Goal: Information Seeking & Learning: Find specific fact

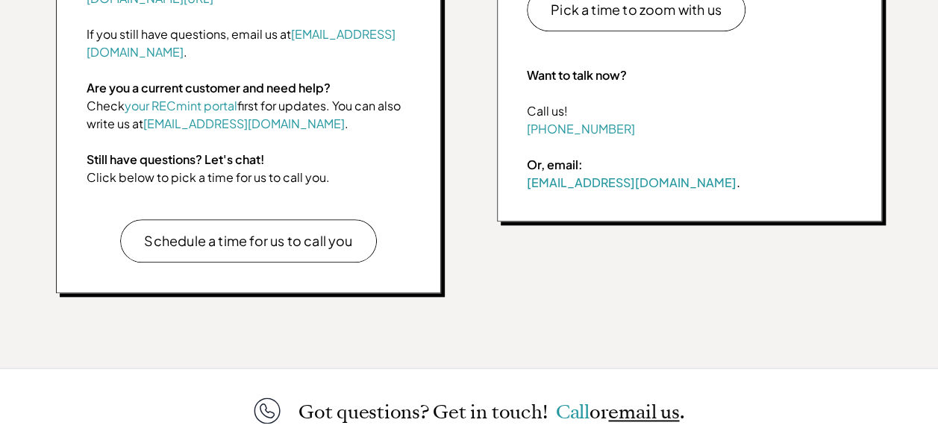
scroll to position [971, 0]
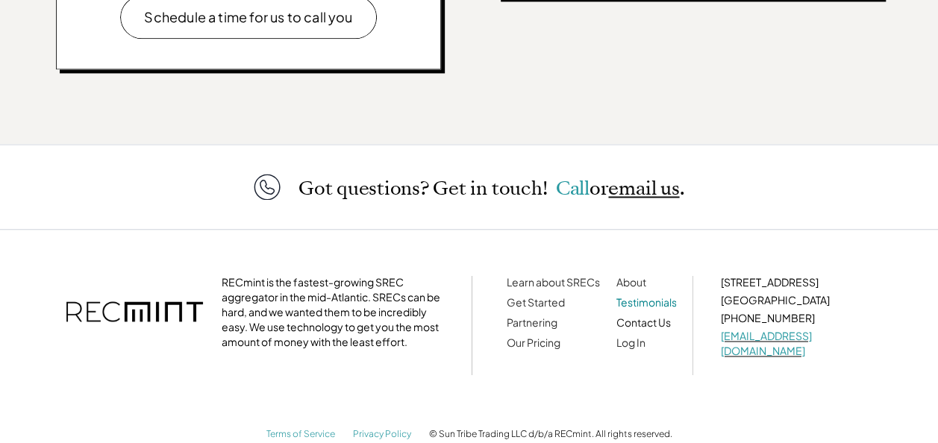
click at [654, 296] on link "Testimonials" at bounding box center [646, 302] width 60 height 13
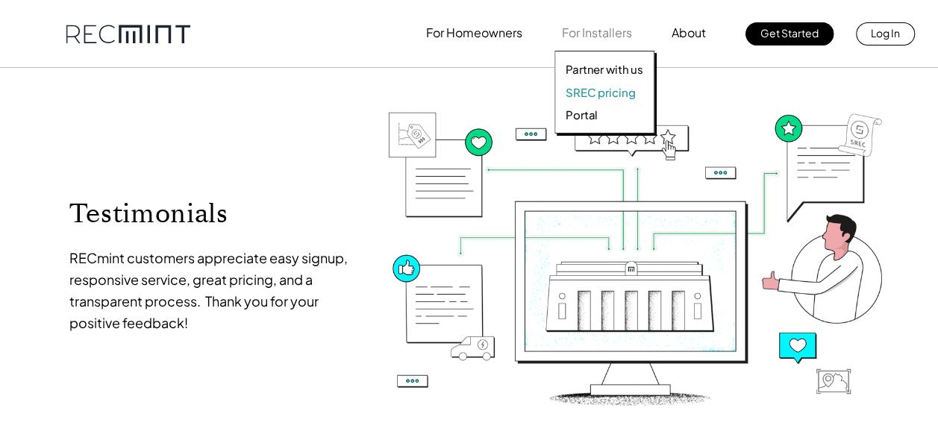
click at [599, 86] on p "SREC pricing" at bounding box center [600, 92] width 69 height 15
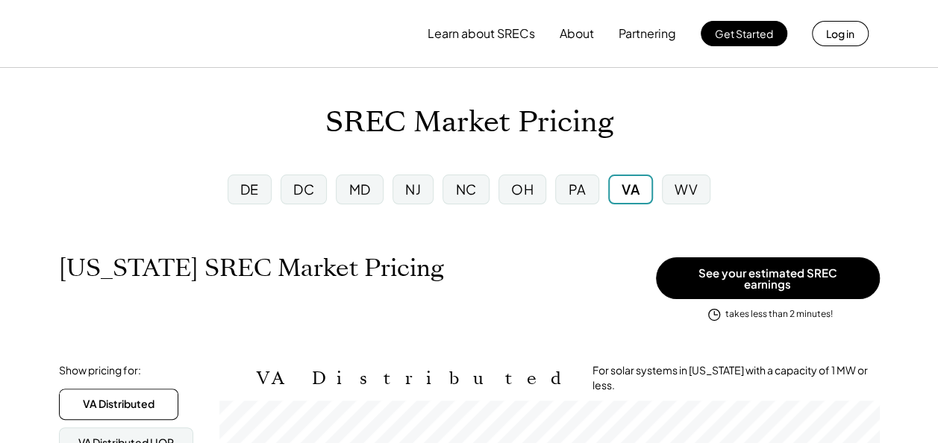
scroll to position [246, 660]
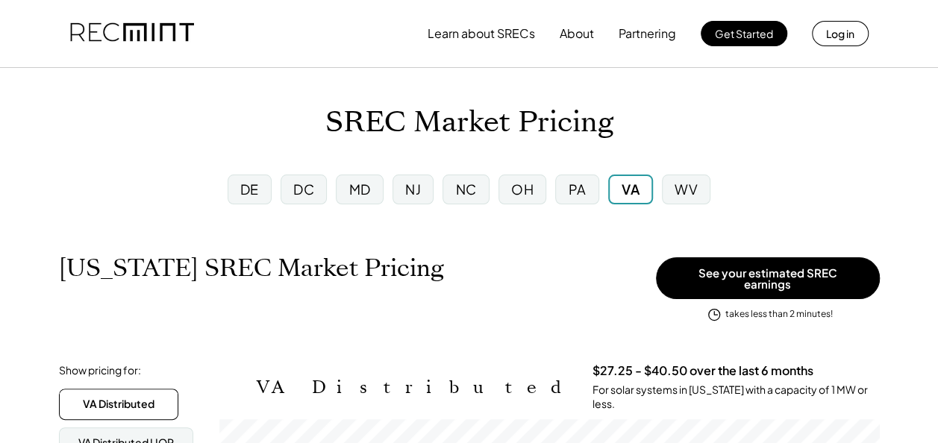
click at [412, 184] on div "NJ" at bounding box center [413, 189] width 16 height 19
